Goal: Transaction & Acquisition: Obtain resource

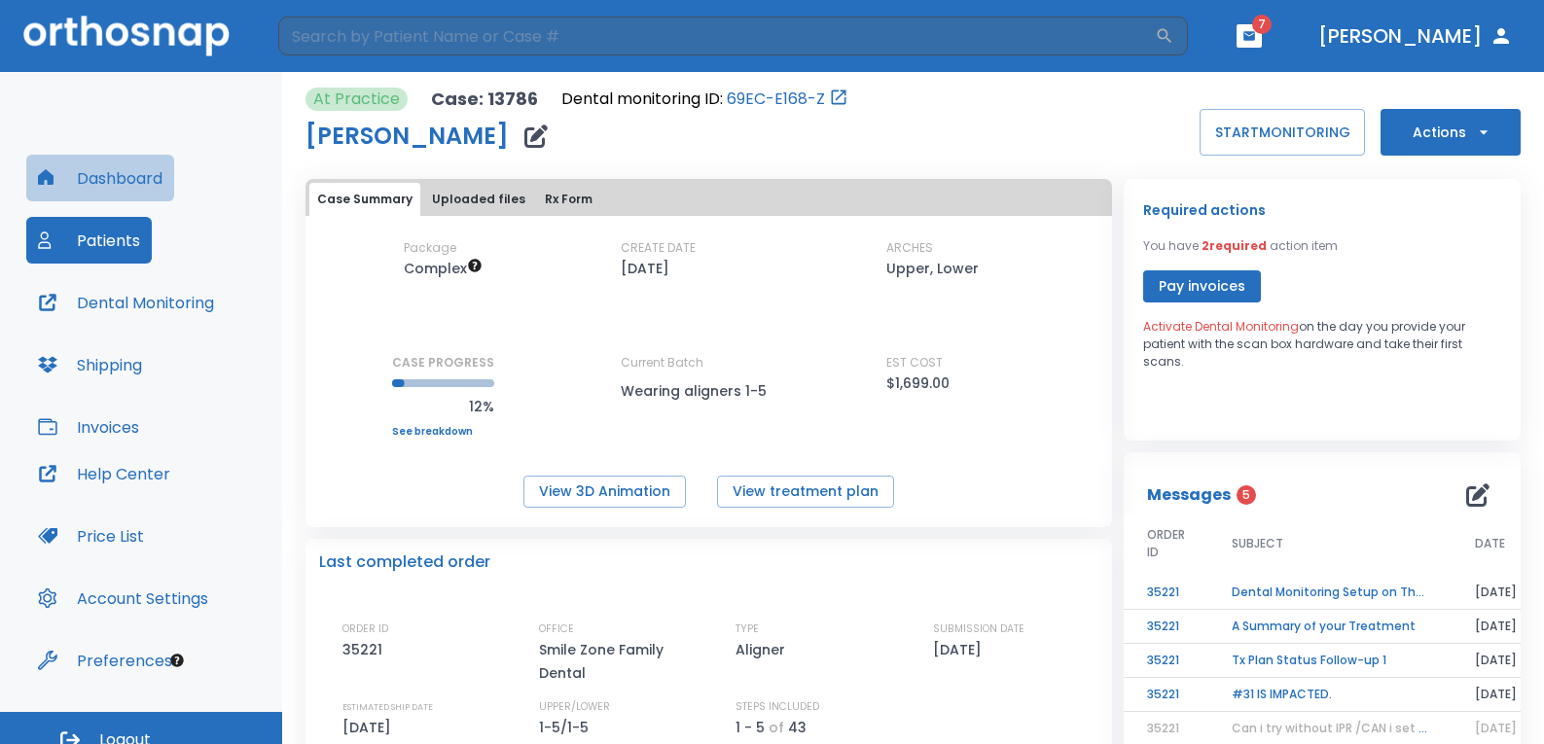
click at [127, 173] on button "Dashboard" at bounding box center [100, 178] width 148 height 47
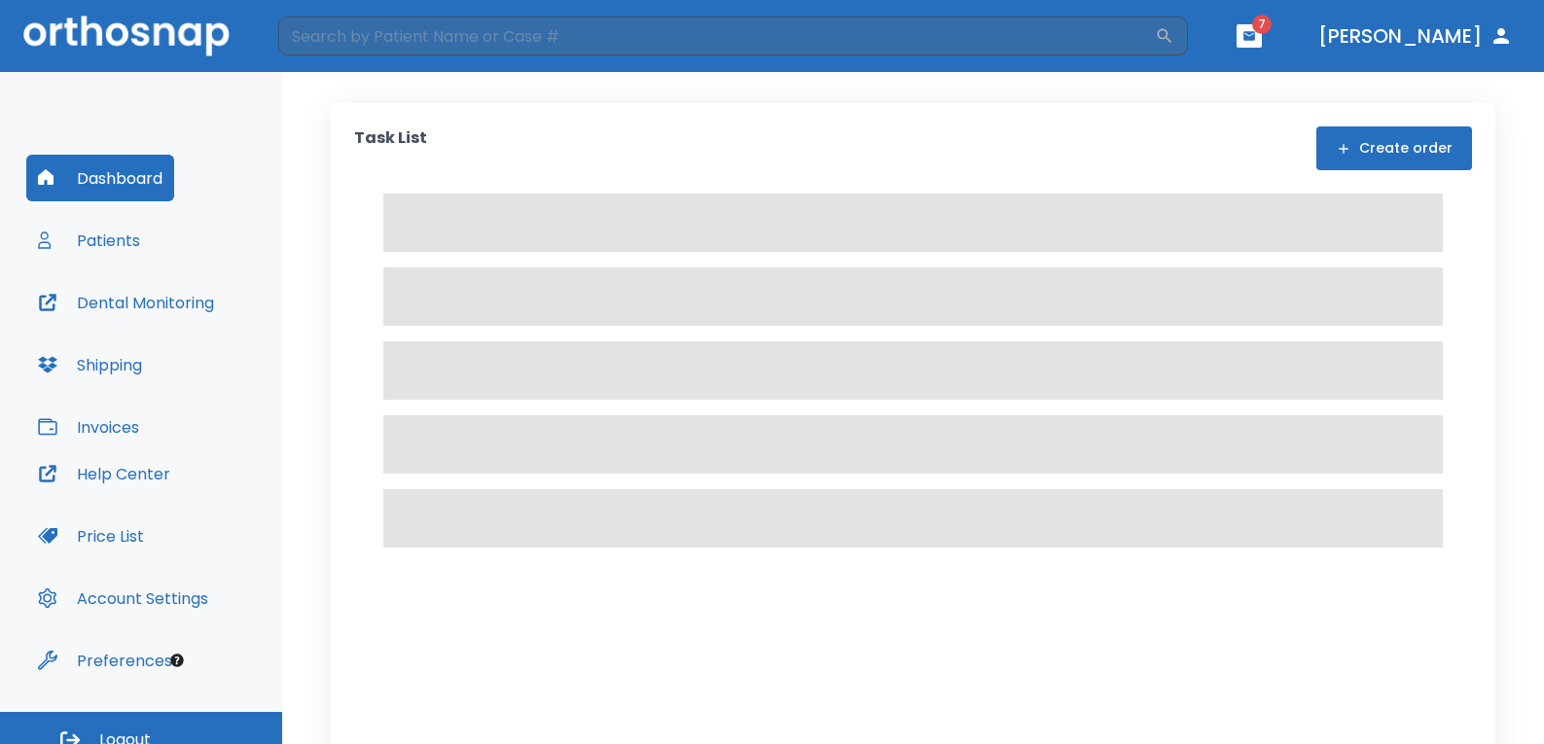
click at [1402, 152] on button "Create order" at bounding box center [1394, 148] width 156 height 44
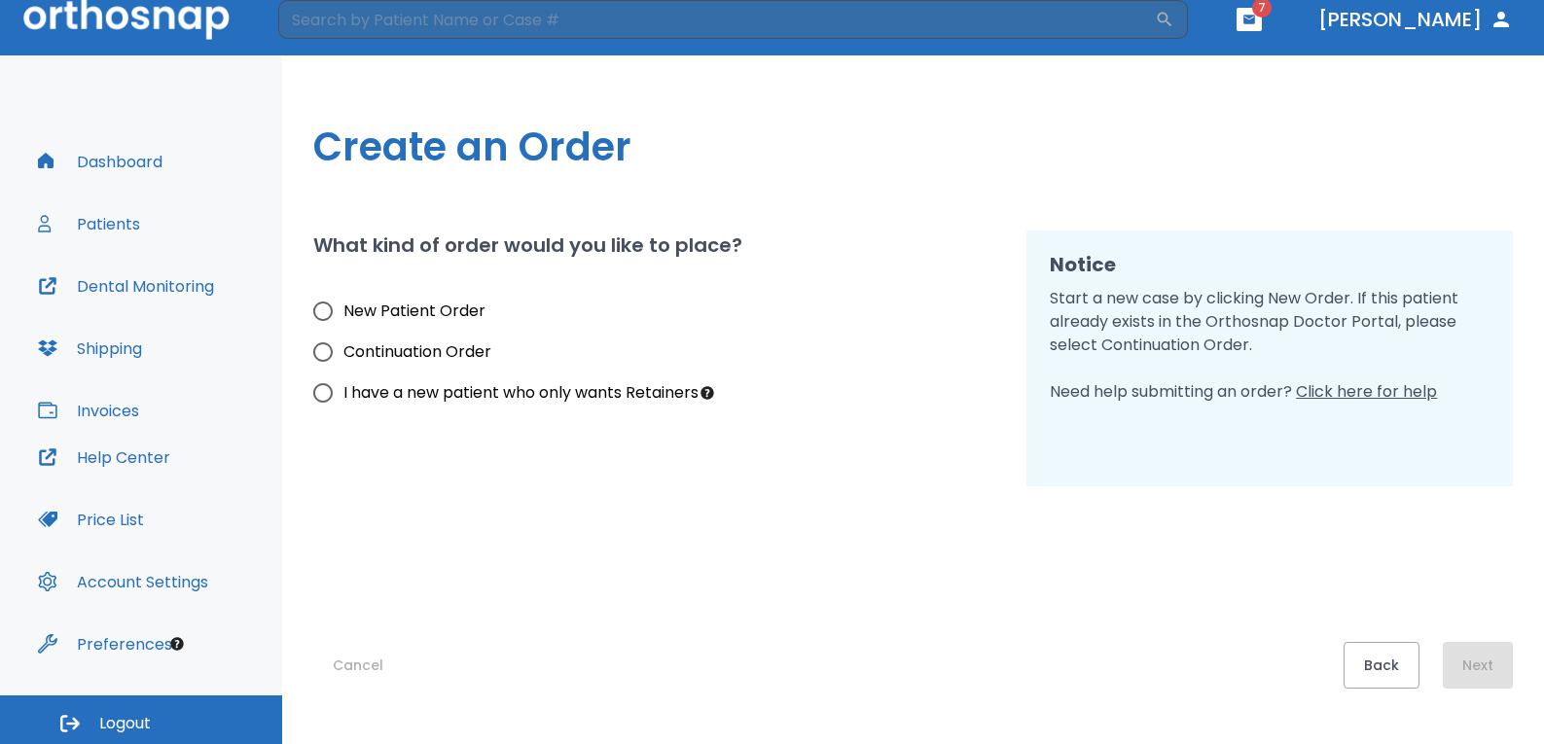
scroll to position [20, 0]
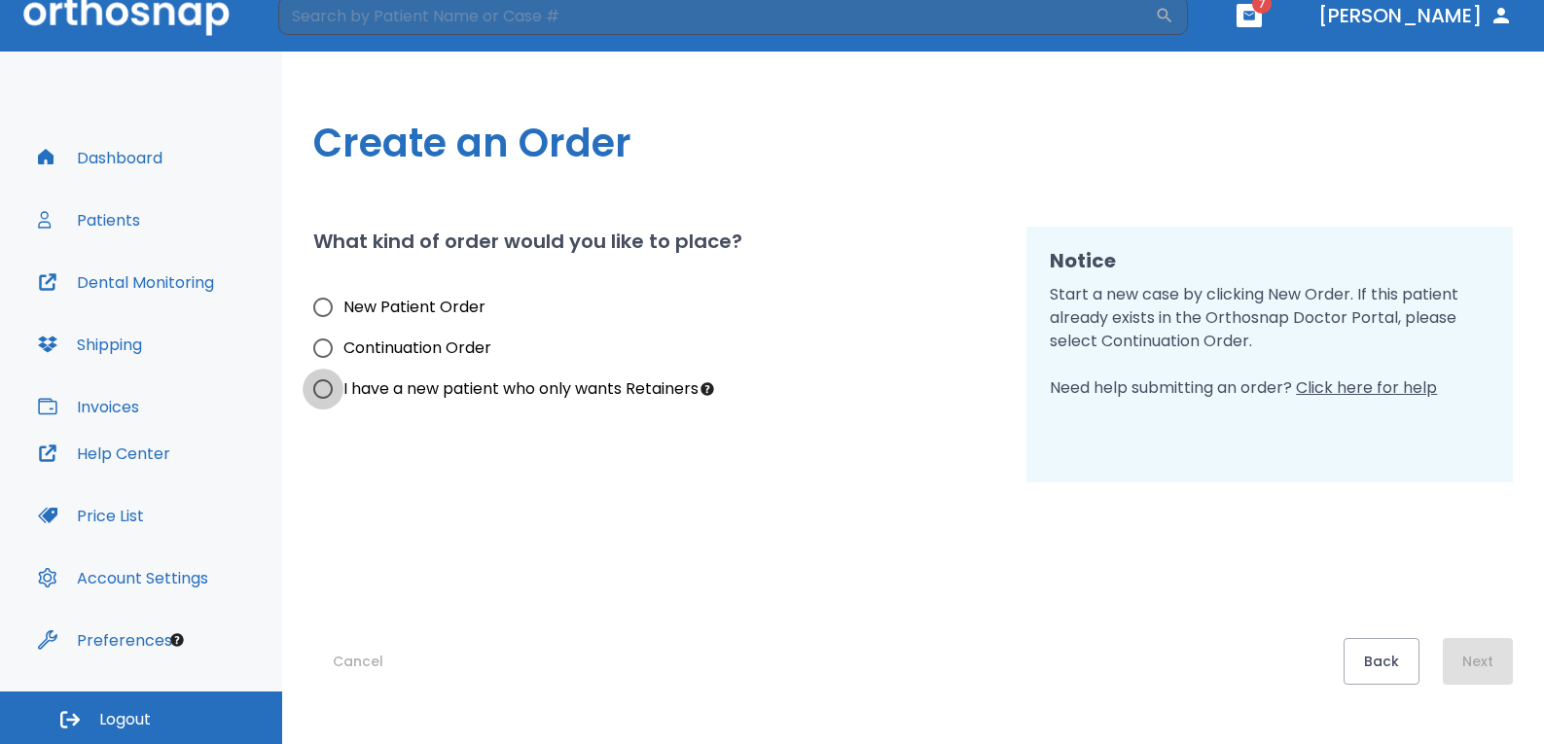
click at [314, 390] on input "I have a new patient who only wants Retainers" at bounding box center [323, 389] width 41 height 41
radio input "true"
click at [1477, 676] on button "Next" at bounding box center [1478, 661] width 70 height 47
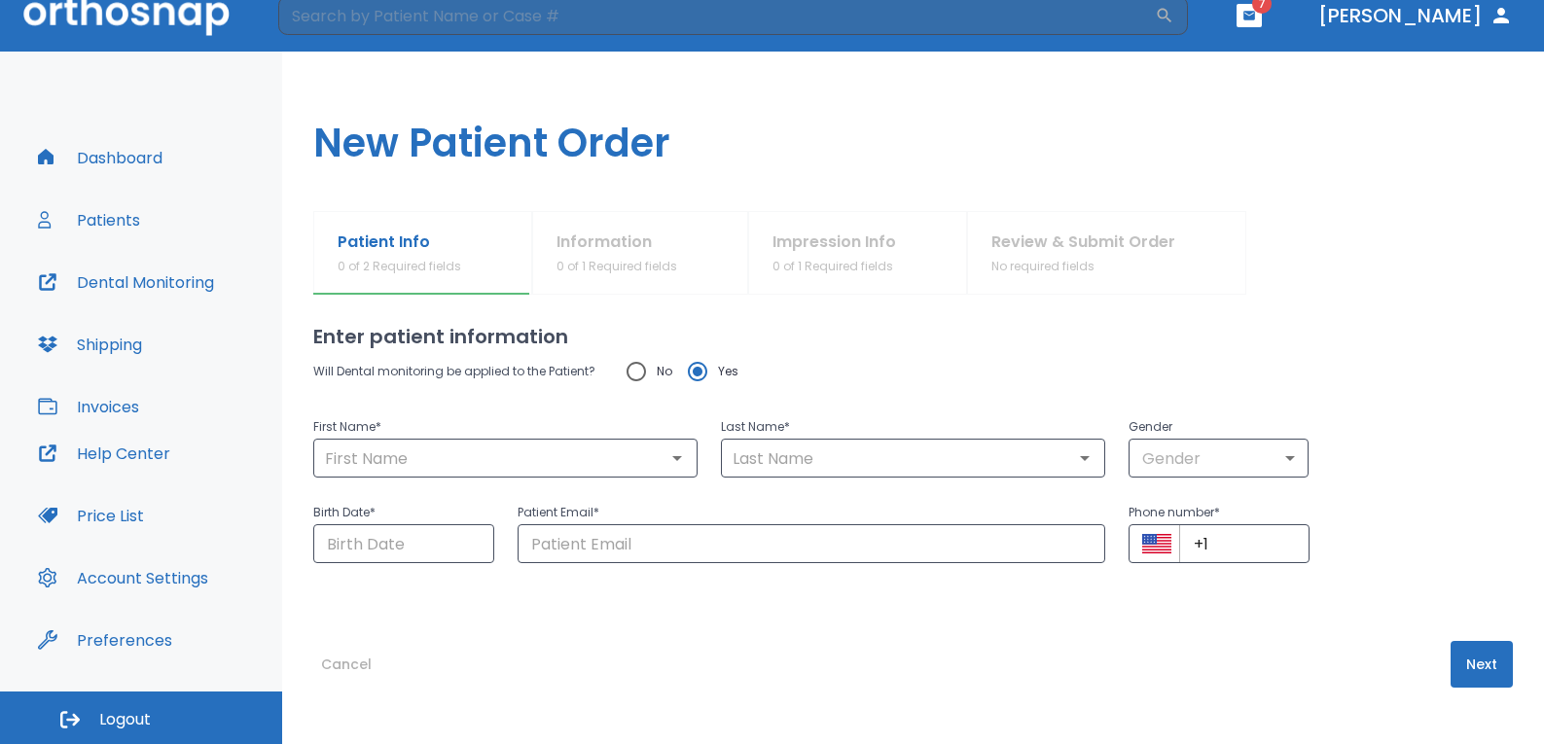
scroll to position [15, 0]
click at [373, 458] on input "text" at bounding box center [505, 455] width 373 height 27
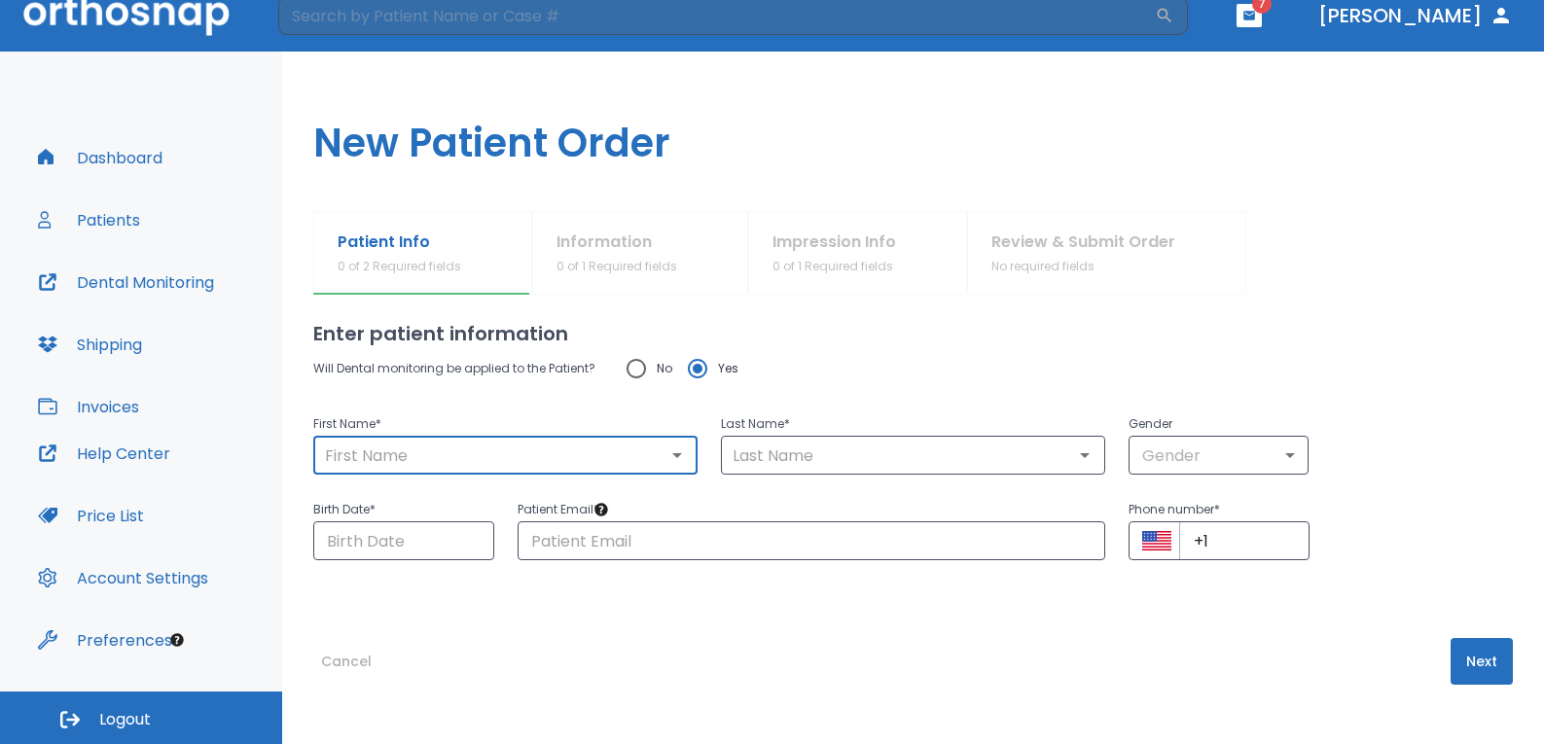
click at [827, 610] on div "Enter patient information Will Dental monitoring be applied to the Patient? No …" at bounding box center [912, 494] width 1199 height 429
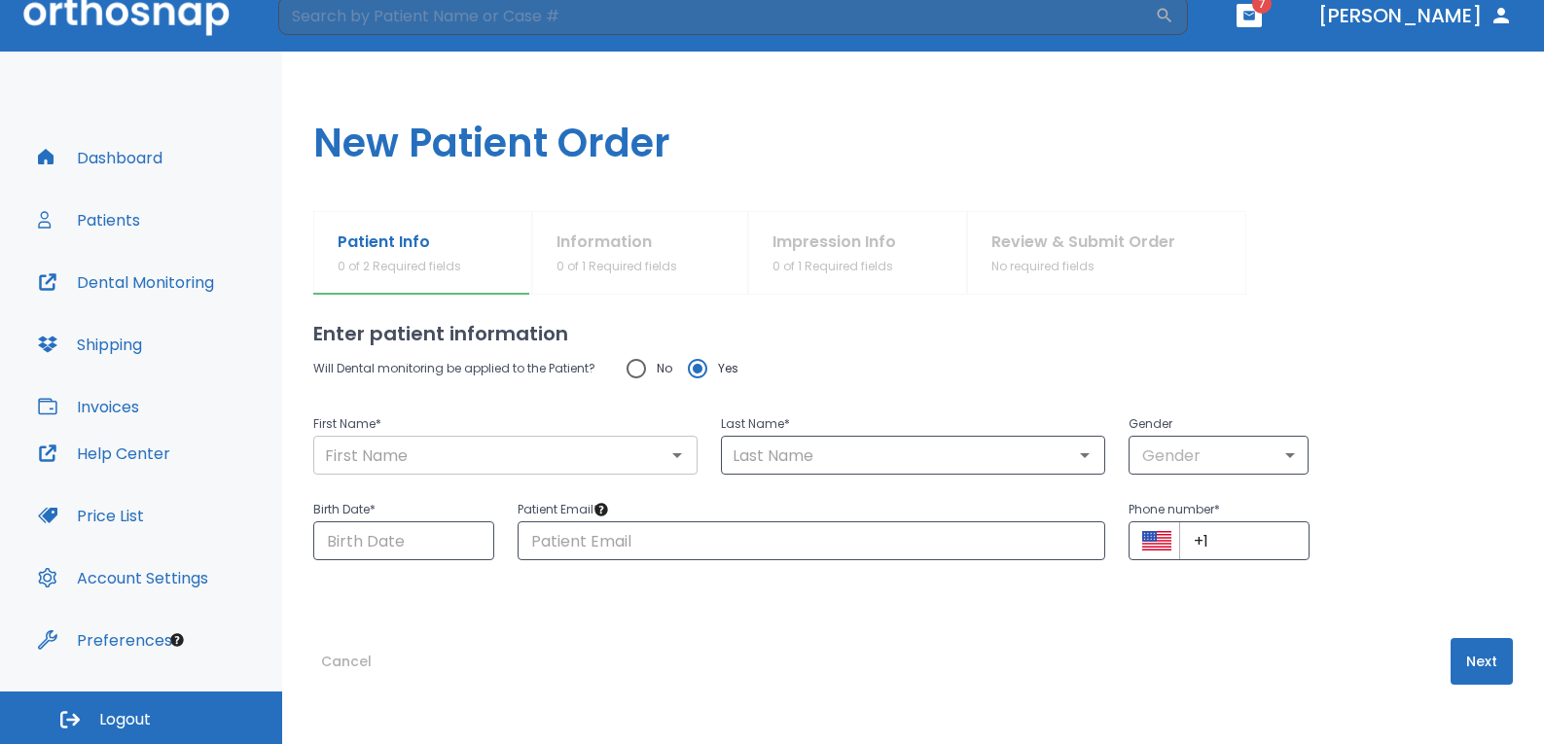
click at [446, 449] on input "text" at bounding box center [505, 455] width 373 height 27
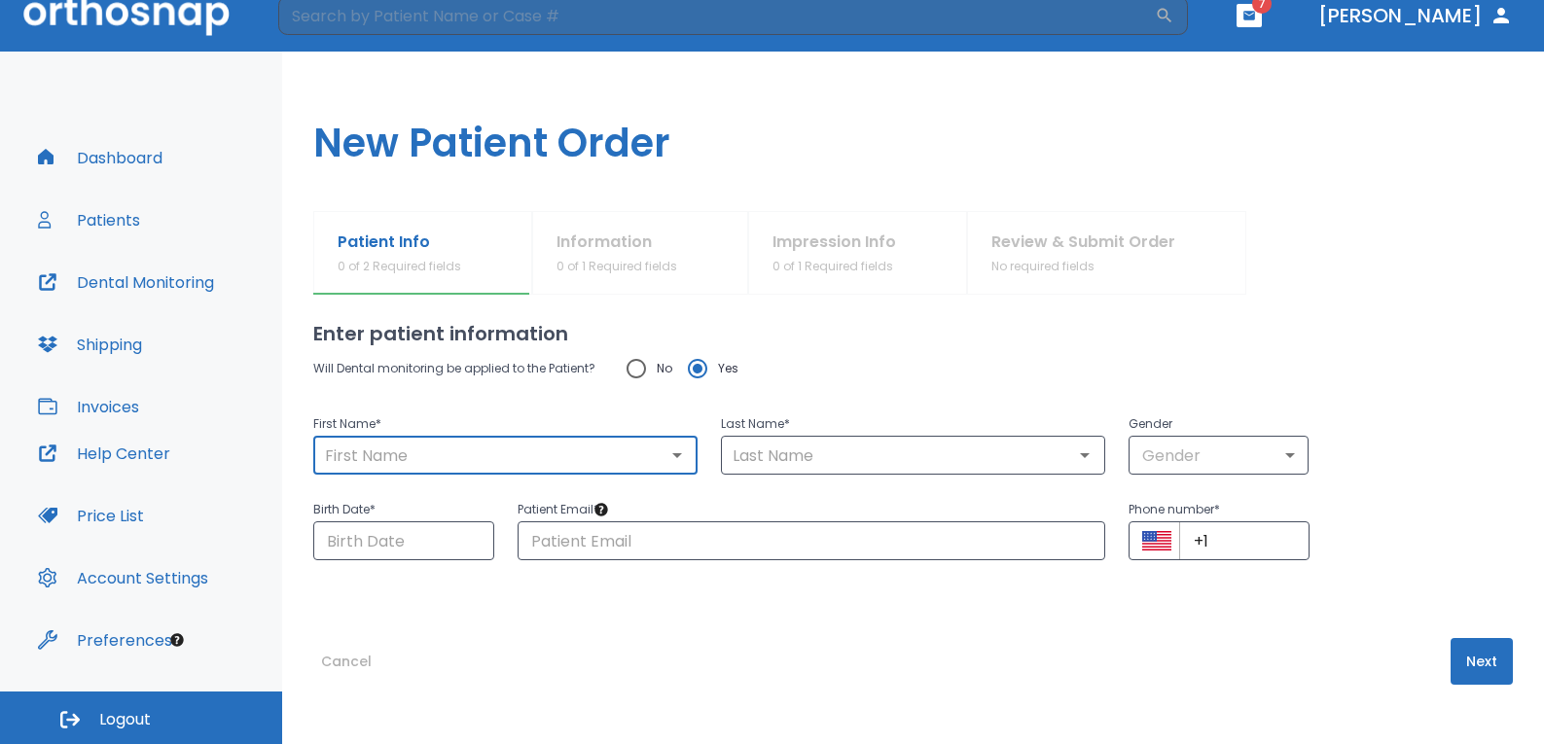
type input "Milu"
type input "Sinha"
type input "[EMAIL_ADDRESS][DOMAIN_NAME]"
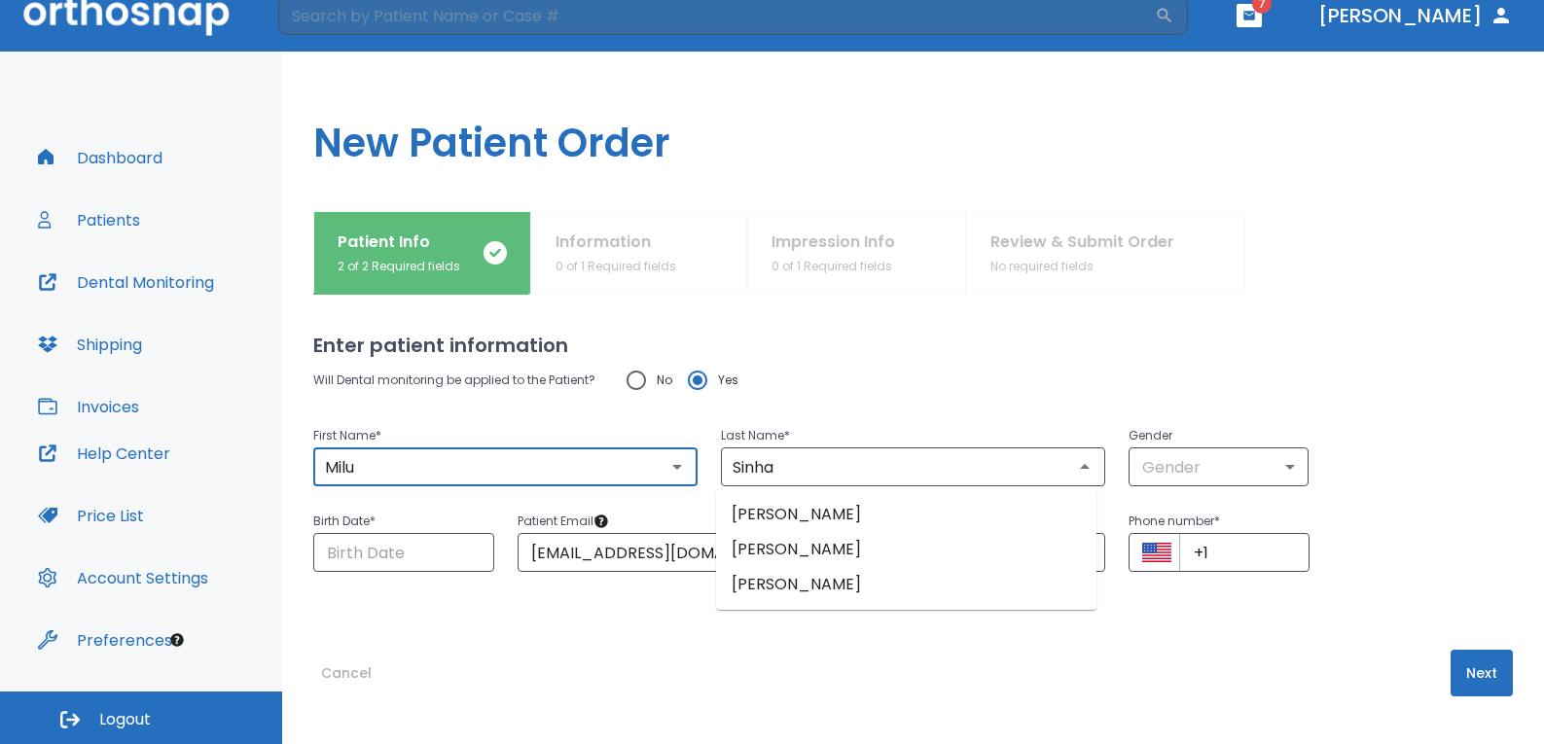
scroll to position [0, 0]
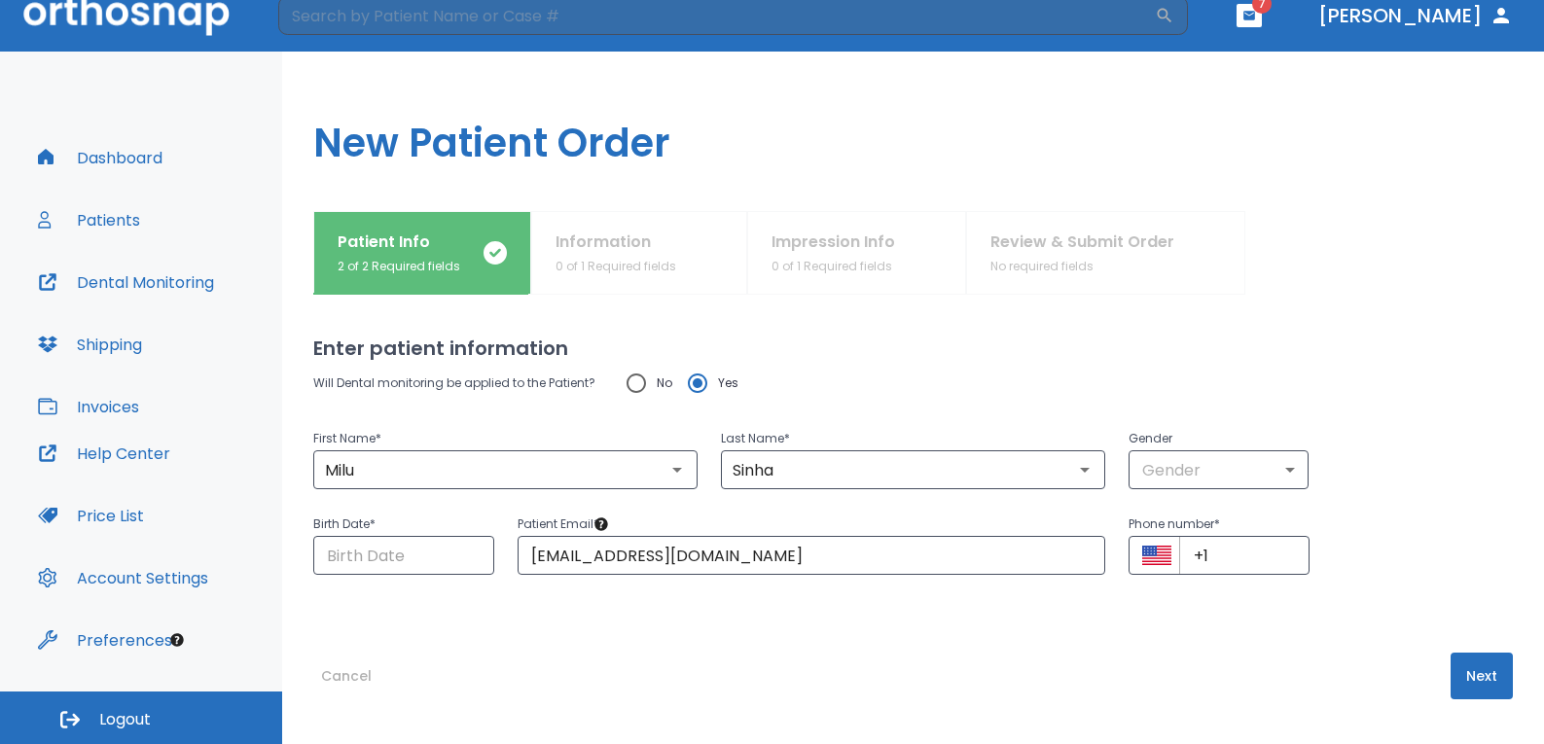
click at [611, 416] on div "First Name * Milu ​" at bounding box center [494, 447] width 408 height 86
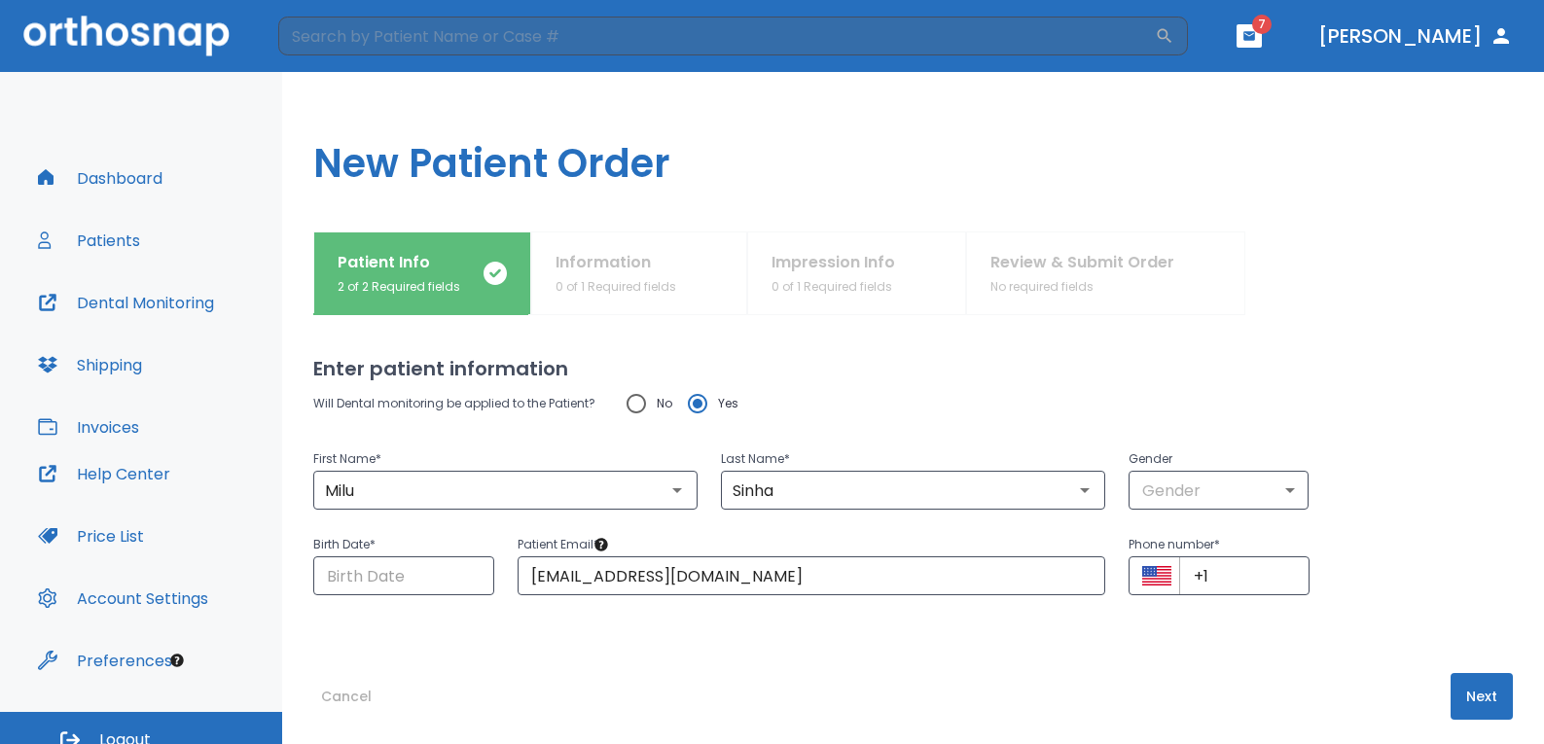
click at [1271, 27] on span "7" at bounding box center [1261, 24] width 19 height 19
click at [1271, 26] on span "7" at bounding box center [1261, 24] width 19 height 19
click at [1255, 40] on icon "button" at bounding box center [1249, 35] width 12 height 9
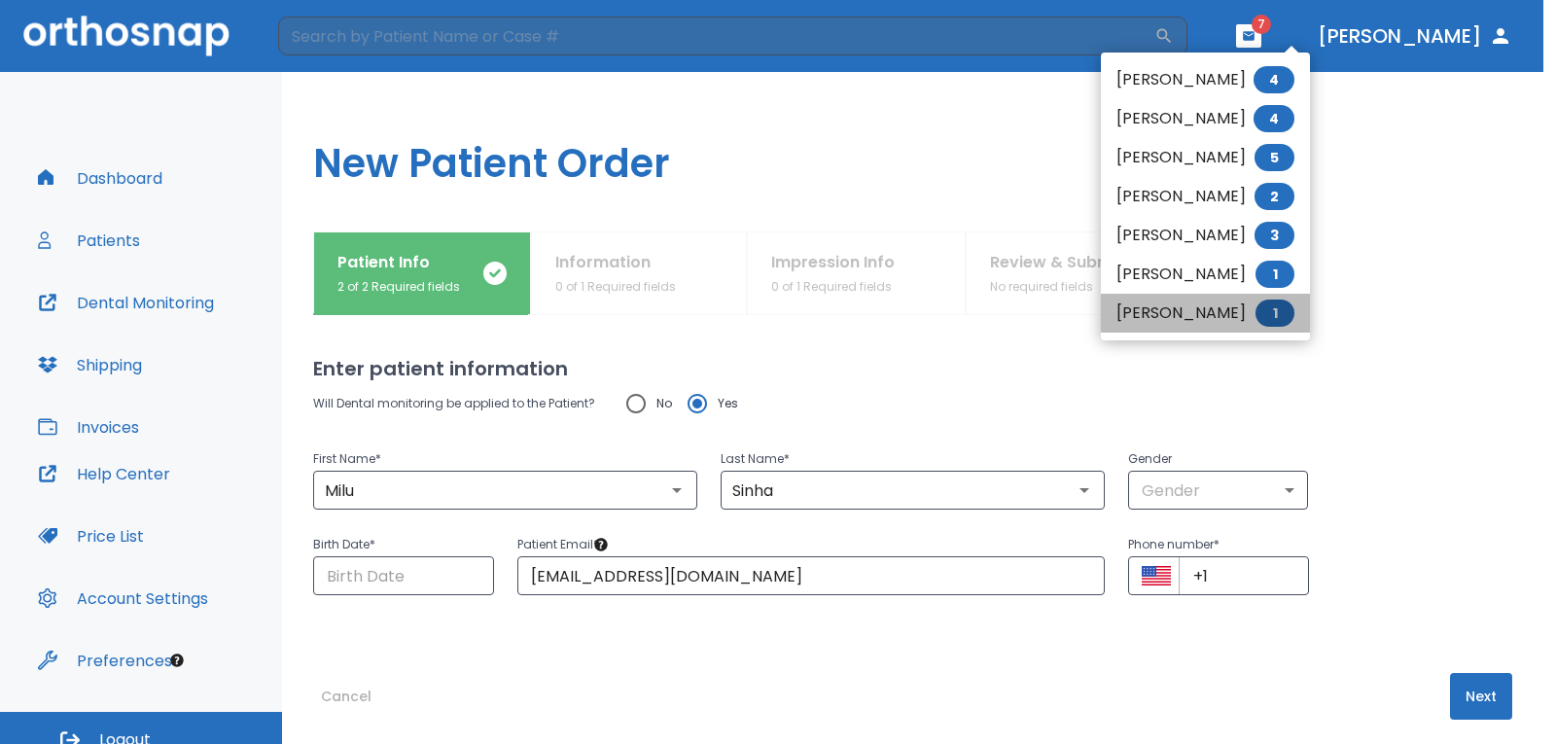
click at [1295, 320] on span "1" at bounding box center [1275, 313] width 39 height 27
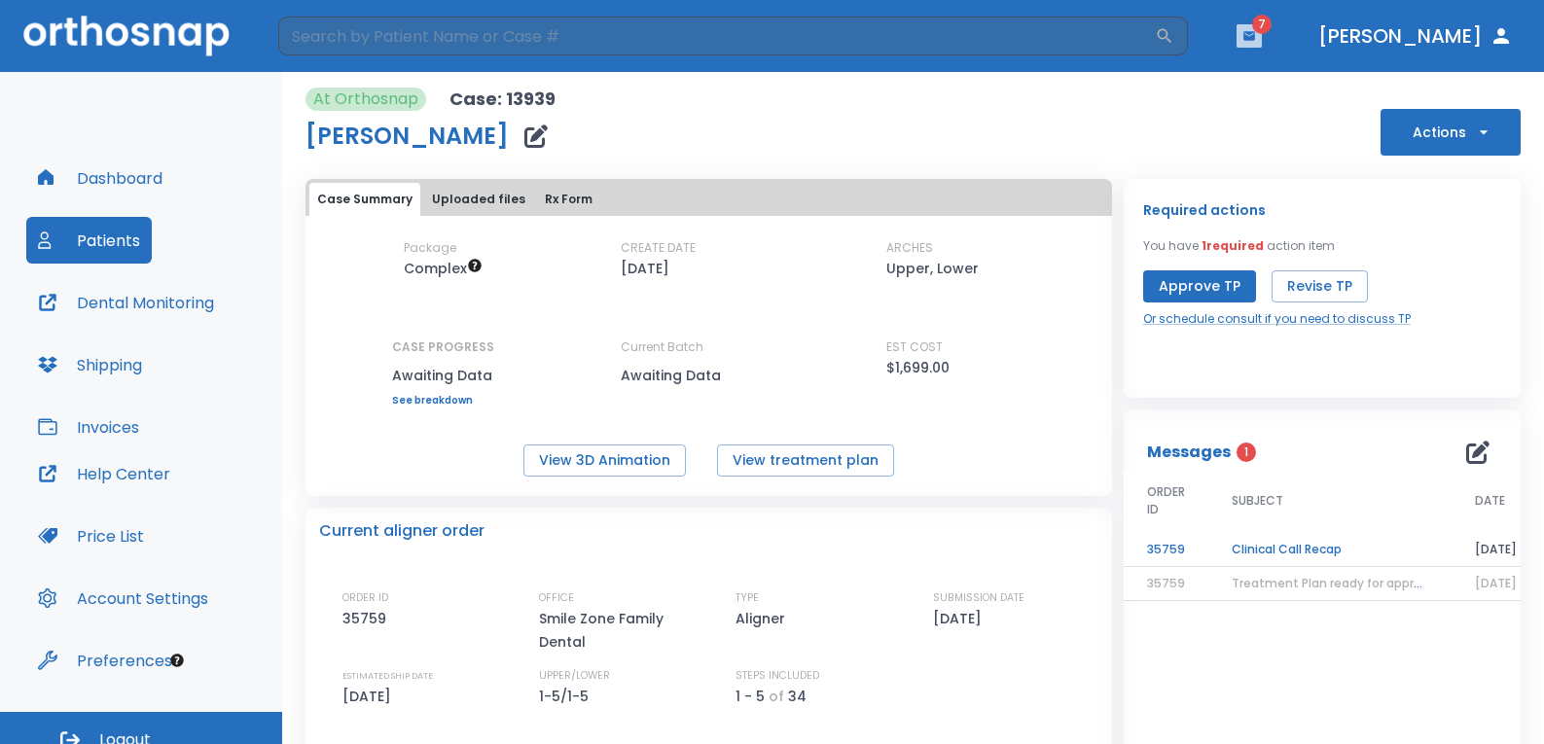
click at [1255, 38] on icon "button" at bounding box center [1249, 35] width 12 height 9
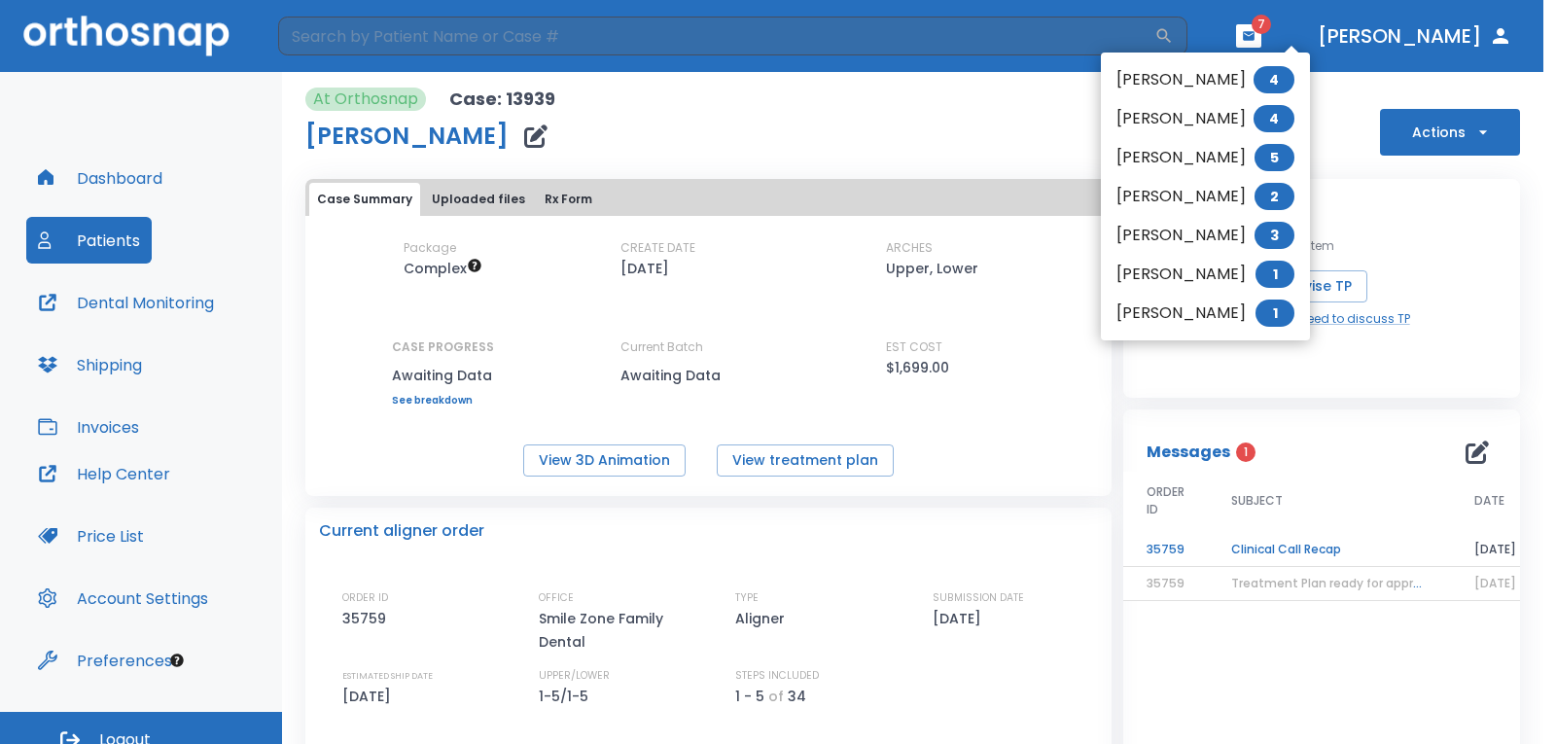
click at [1173, 84] on li "[PERSON_NAME] 4" at bounding box center [1205, 79] width 209 height 39
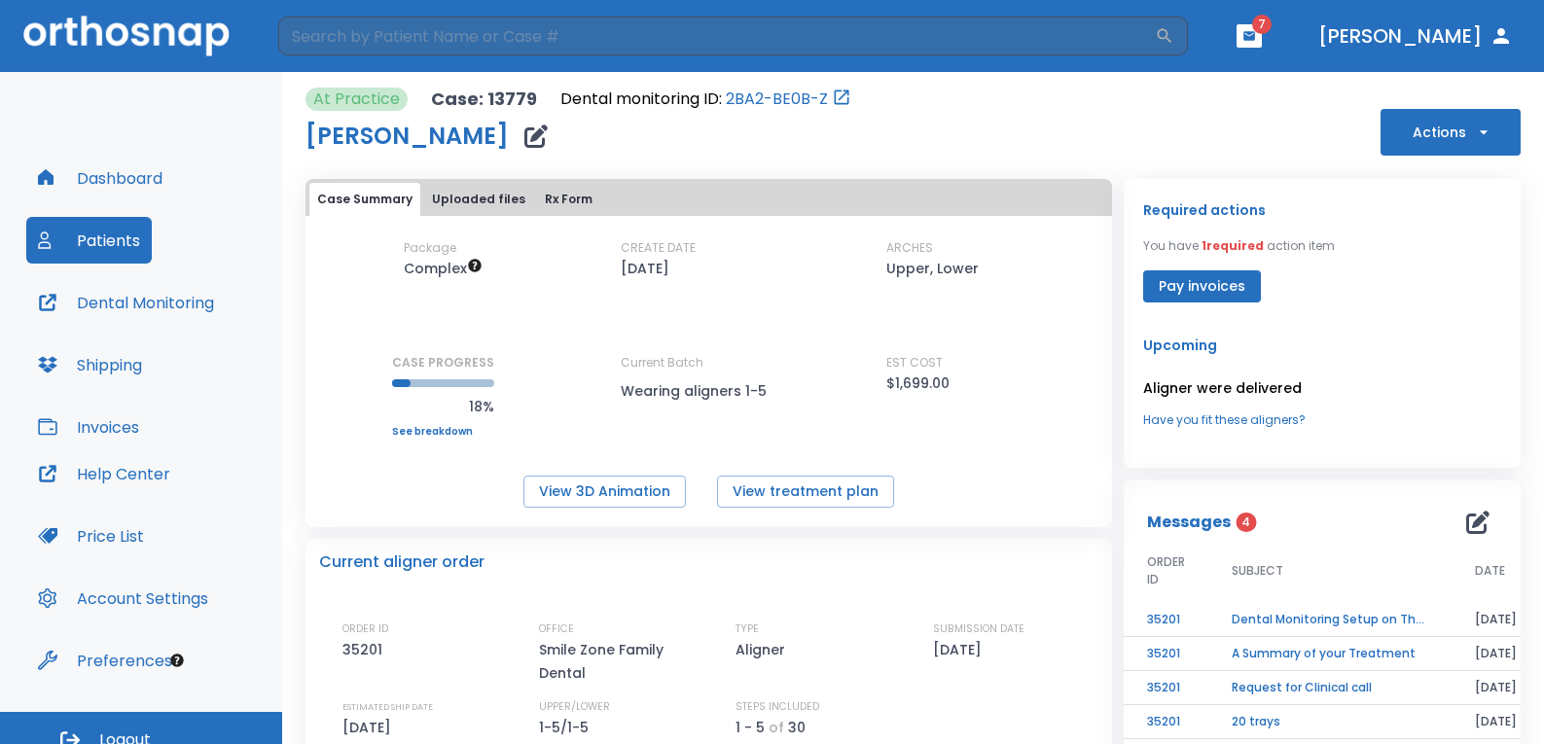
click at [1166, 287] on button "Pay invoices" at bounding box center [1202, 286] width 118 height 32
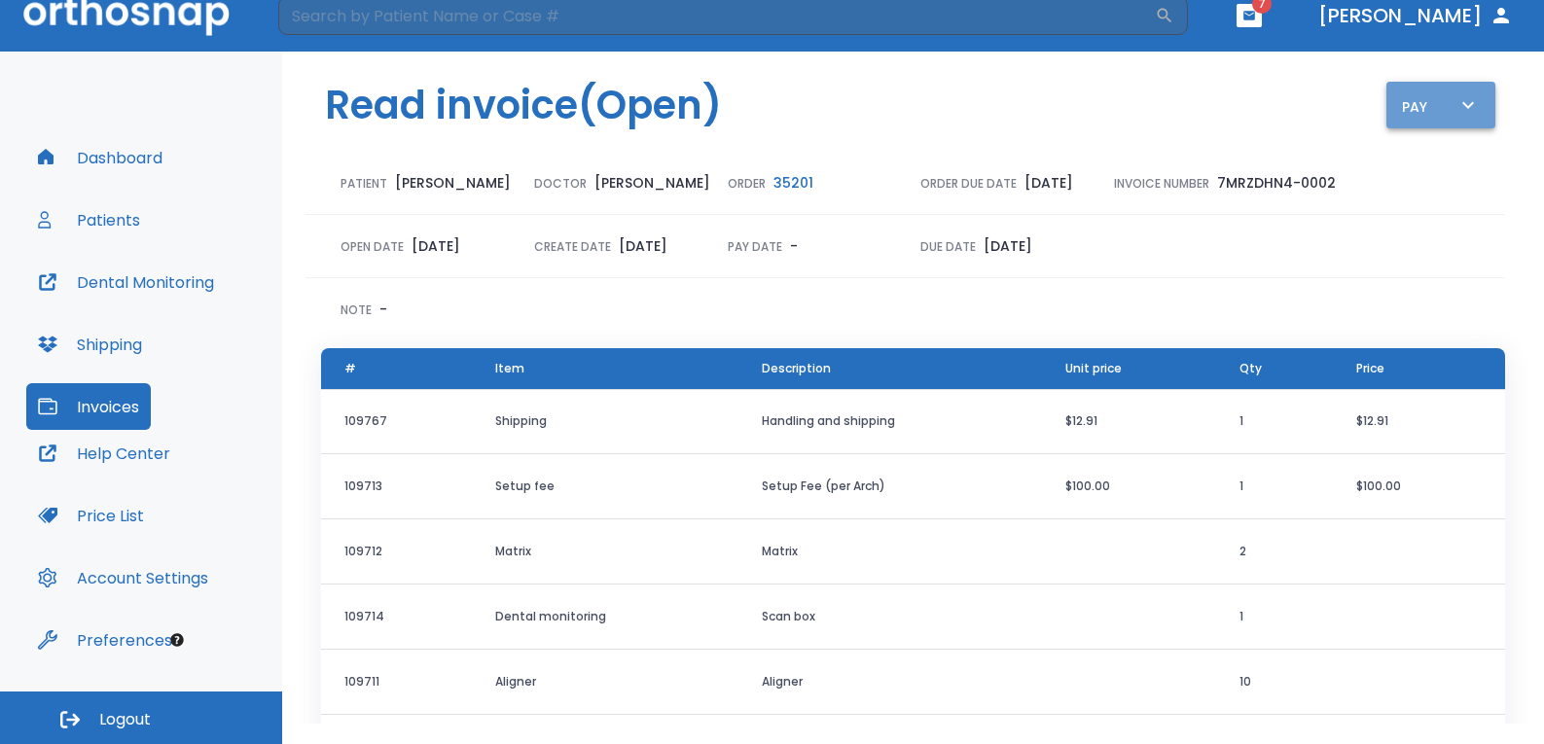
click at [1462, 107] on icon "button" at bounding box center [1468, 104] width 12 height 7
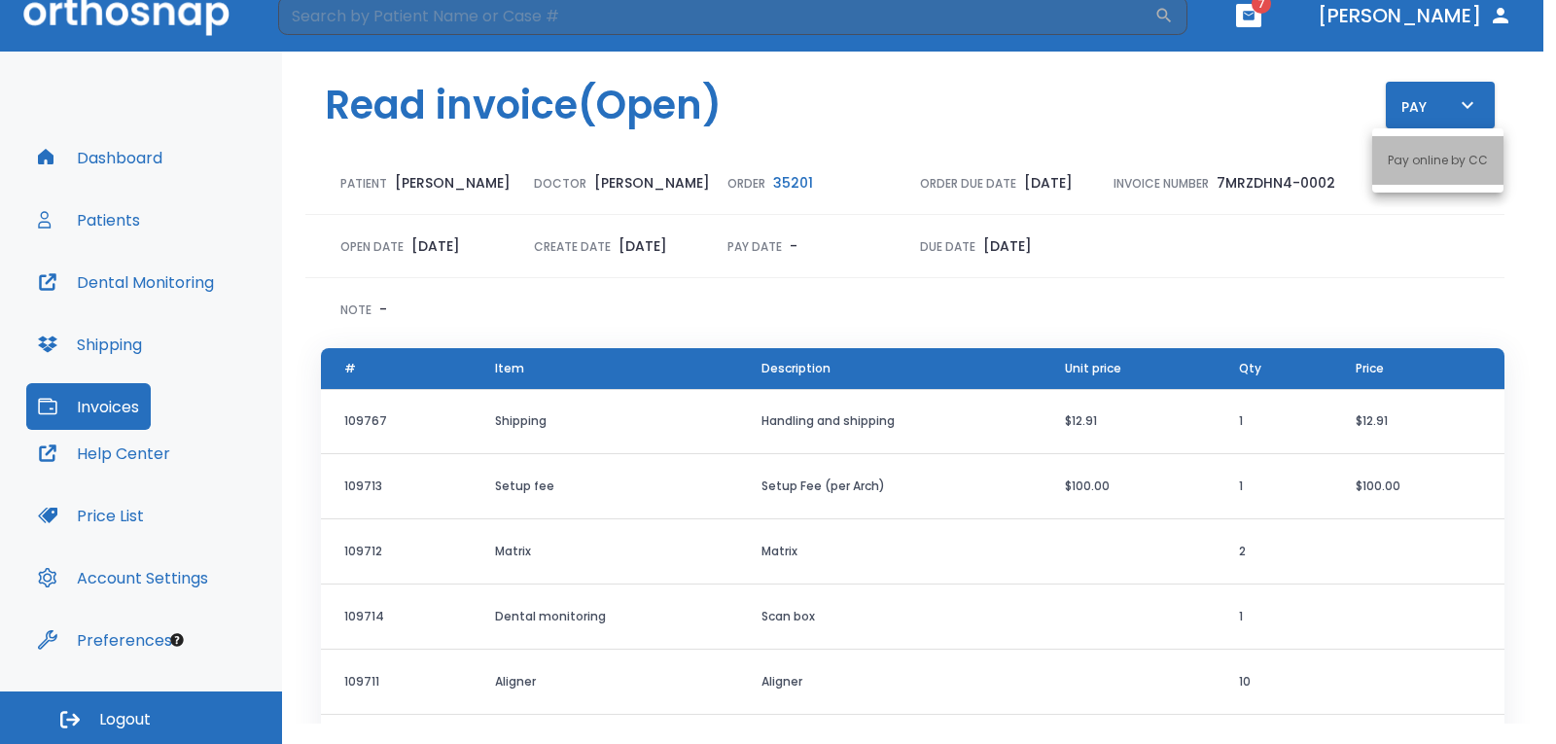
click at [1443, 158] on p "Pay online by CC" at bounding box center [1438, 161] width 100 height 18
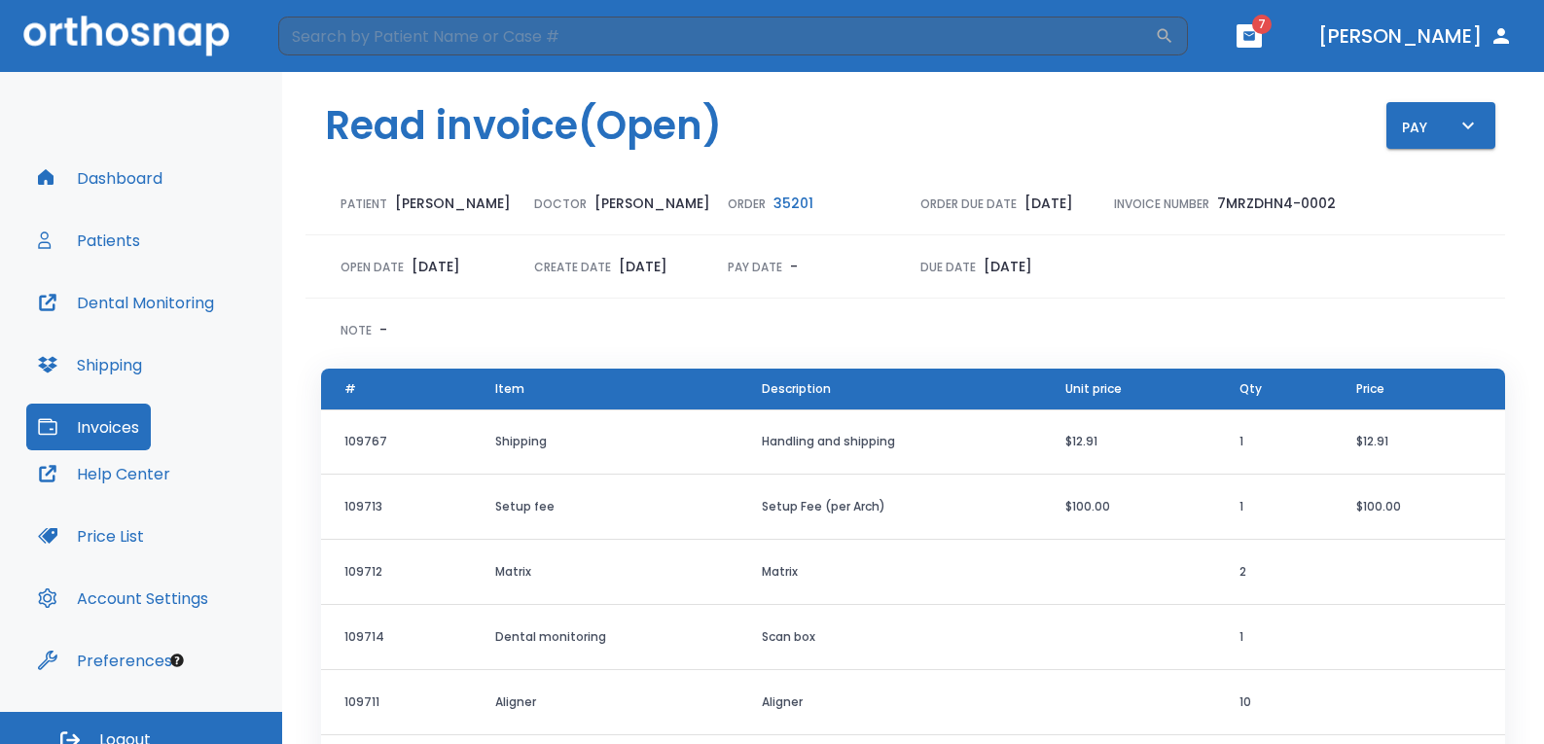
click at [138, 540] on button "Price List" at bounding box center [90, 536] width 129 height 47
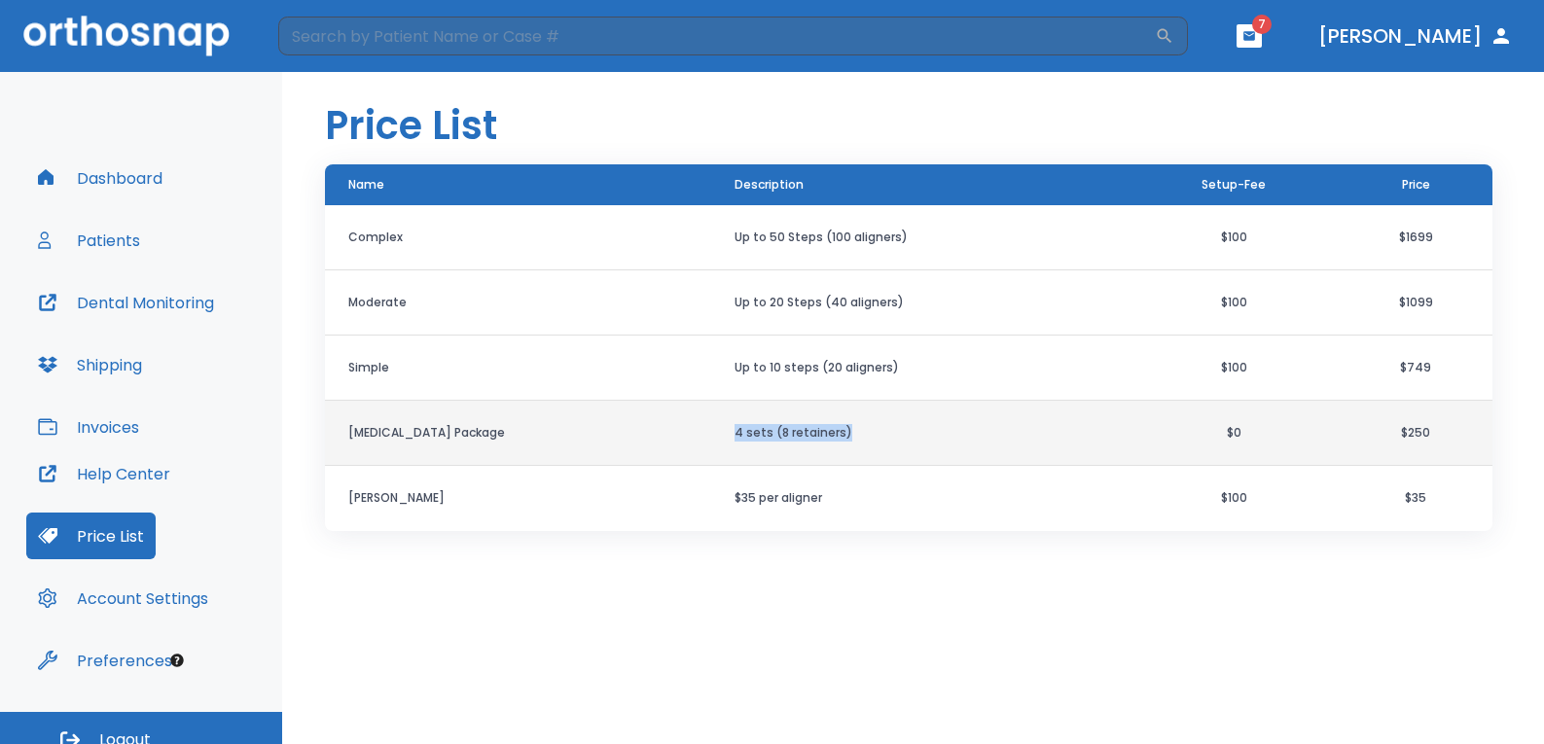
drag, startPoint x: 667, startPoint y: 432, endPoint x: 829, endPoint y: 434, distance: 161.5
click at [829, 434] on td "4 sets (8 retainers)" at bounding box center [919, 433] width 417 height 65
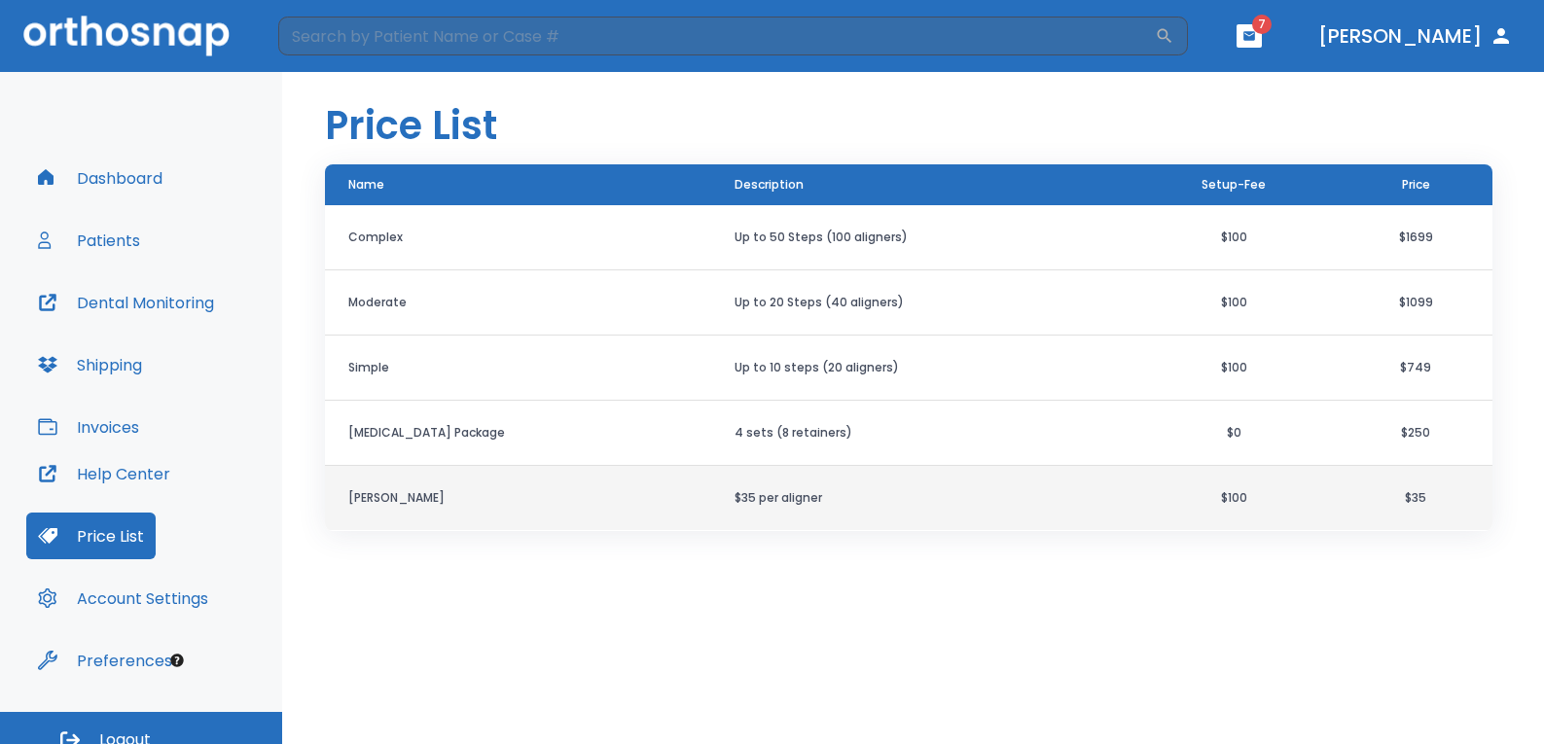
click at [847, 526] on td "$35 per aligner" at bounding box center [919, 498] width 417 height 65
